Goal: Find specific page/section: Find specific page/section

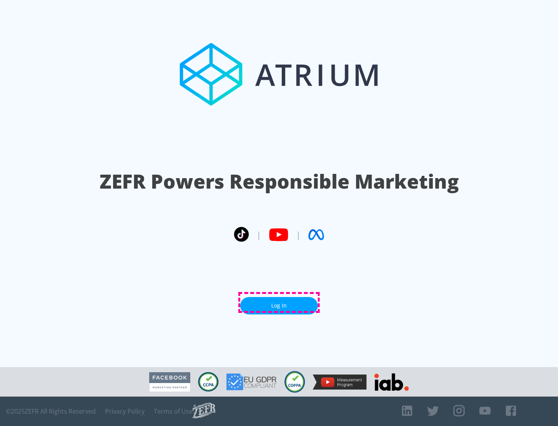
click at [279, 303] on link "Log In" at bounding box center [278, 305] width 77 height 17
